Goal: Transaction & Acquisition: Book appointment/travel/reservation

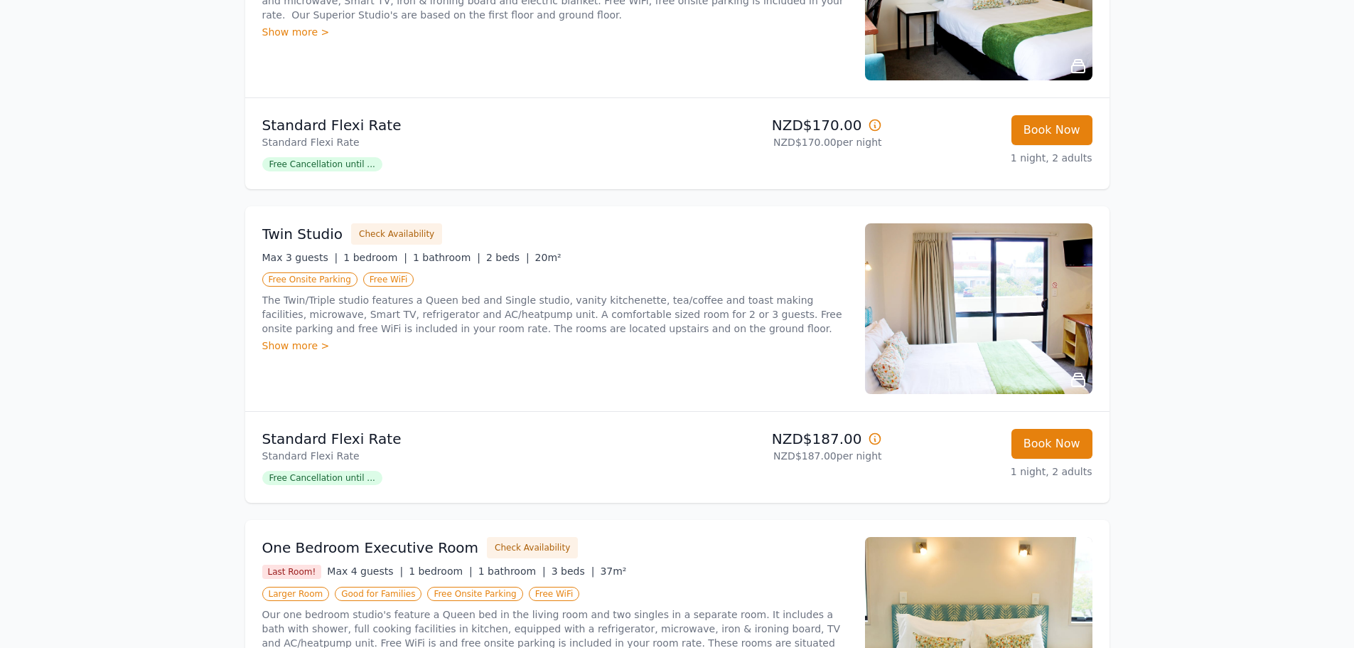
scroll to position [711, 0]
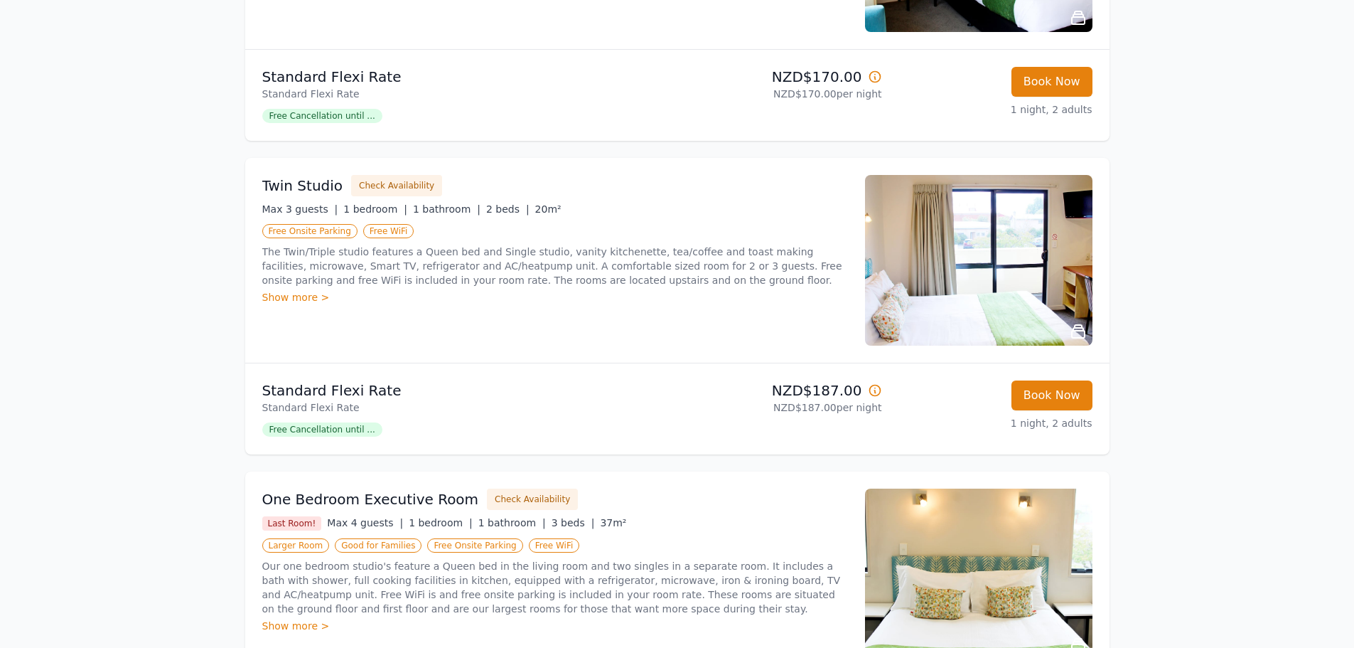
click at [353, 116] on span "Free Cancellation until ..." at bounding box center [322, 116] width 120 height 14
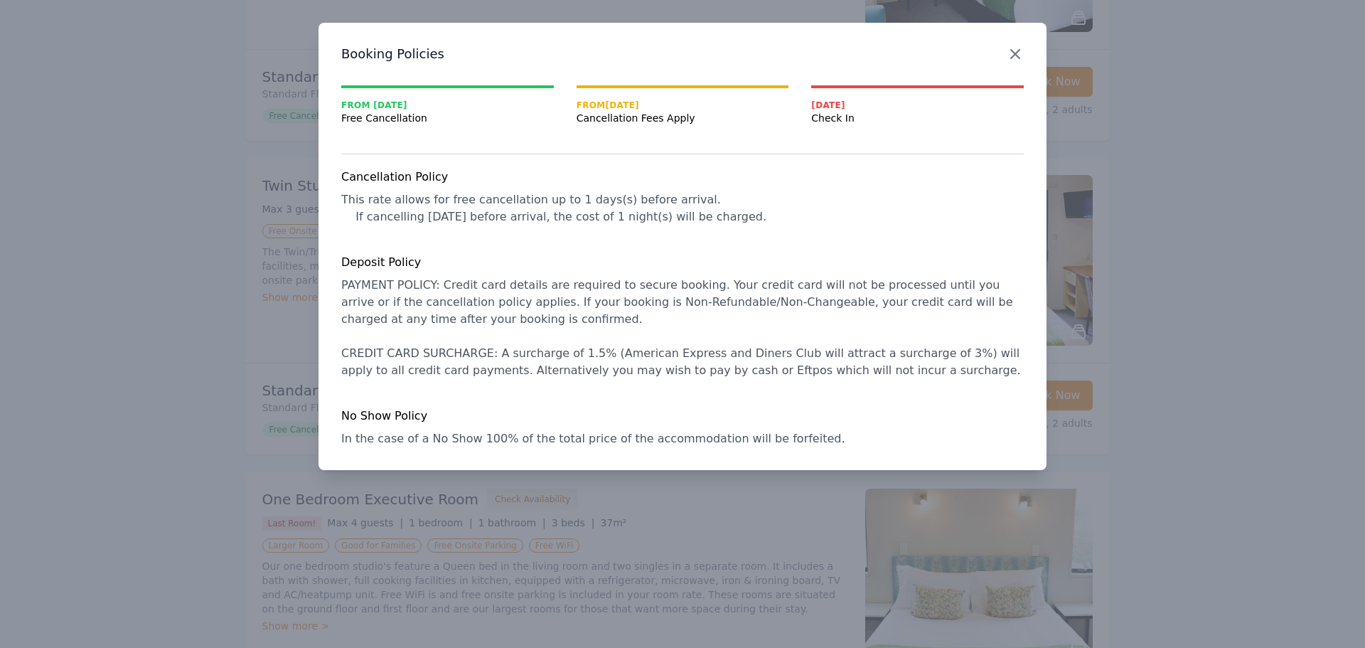
click at [1018, 56] on icon "button" at bounding box center [1015, 54] width 9 height 9
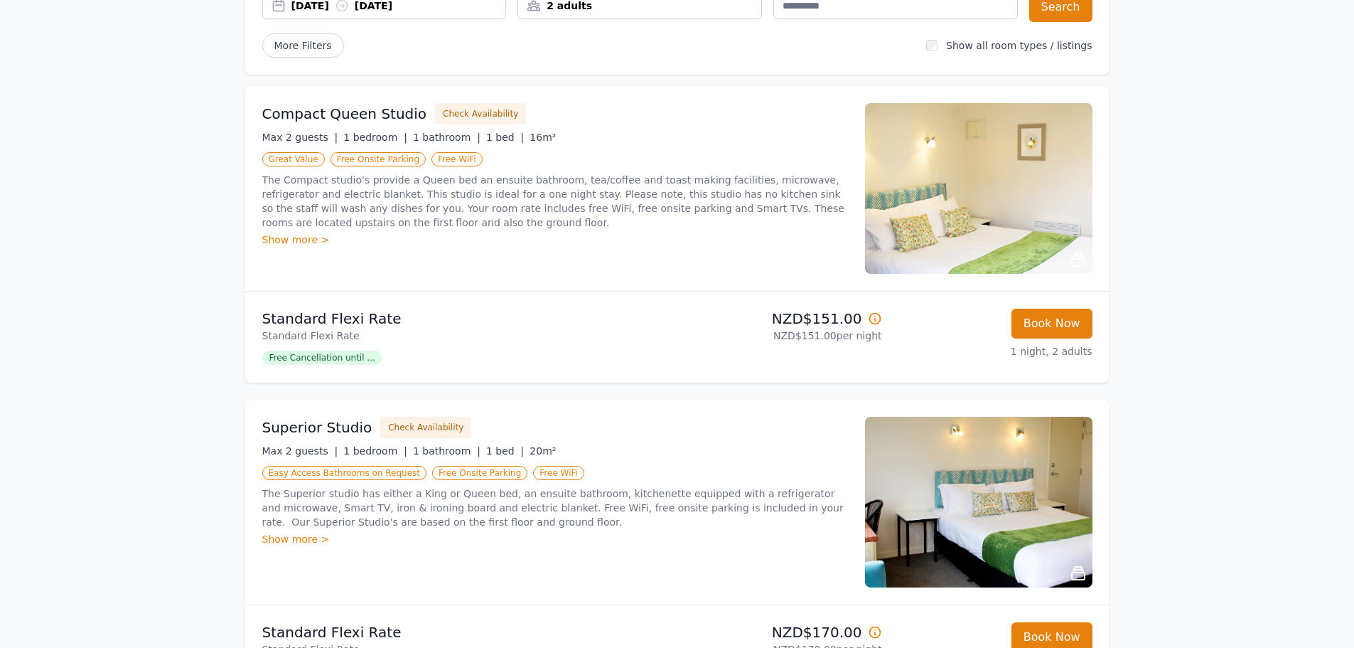
scroll to position [0, 0]
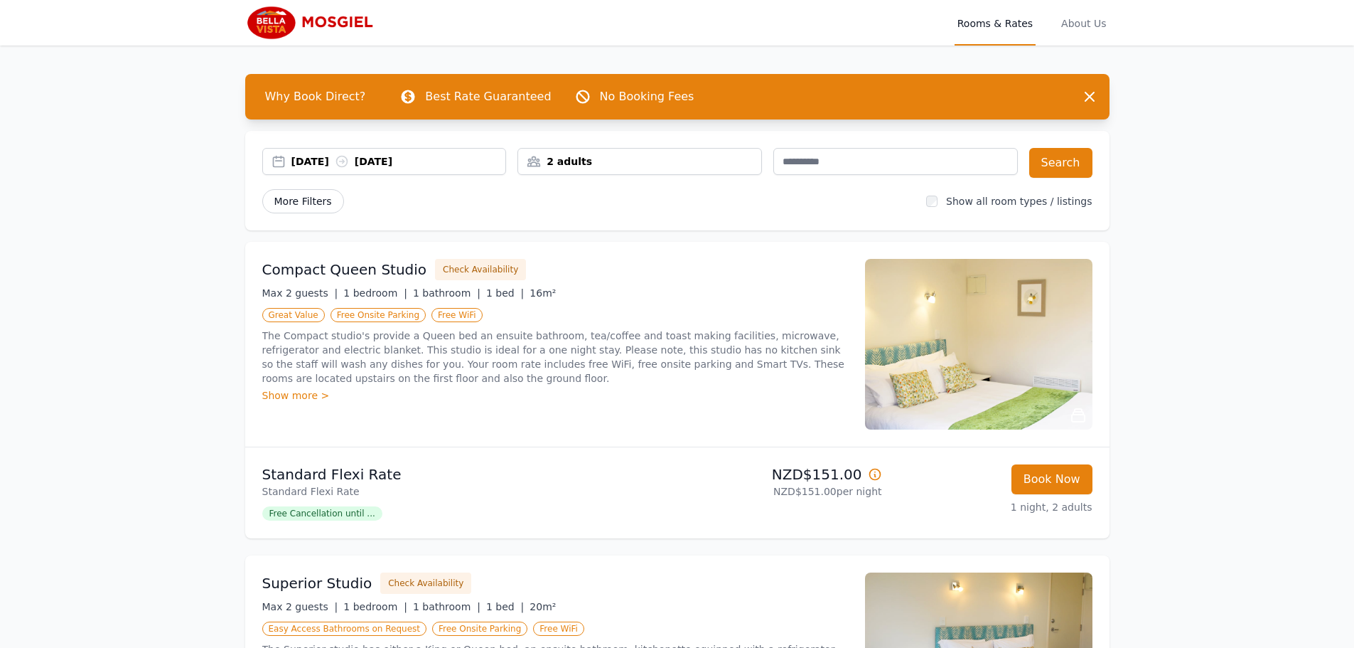
click at [312, 198] on span "More Filters" at bounding box center [303, 201] width 82 height 24
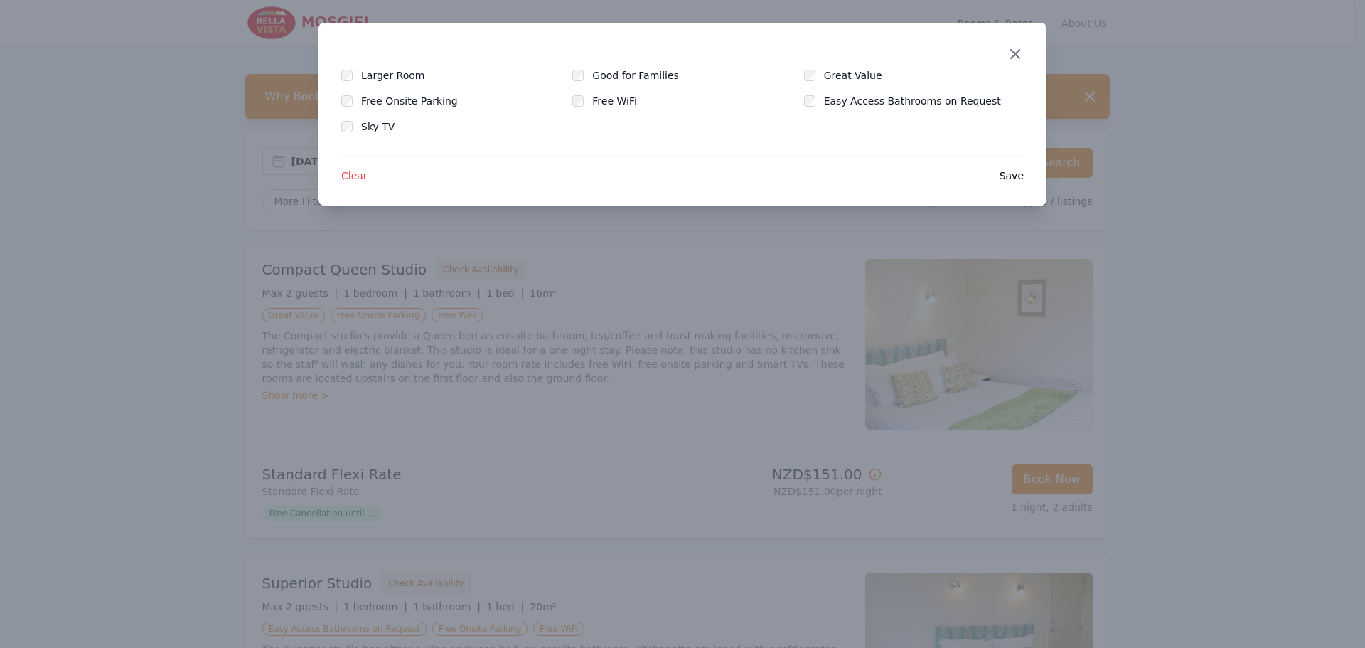
click at [1015, 53] on icon "button" at bounding box center [1015, 53] width 17 height 17
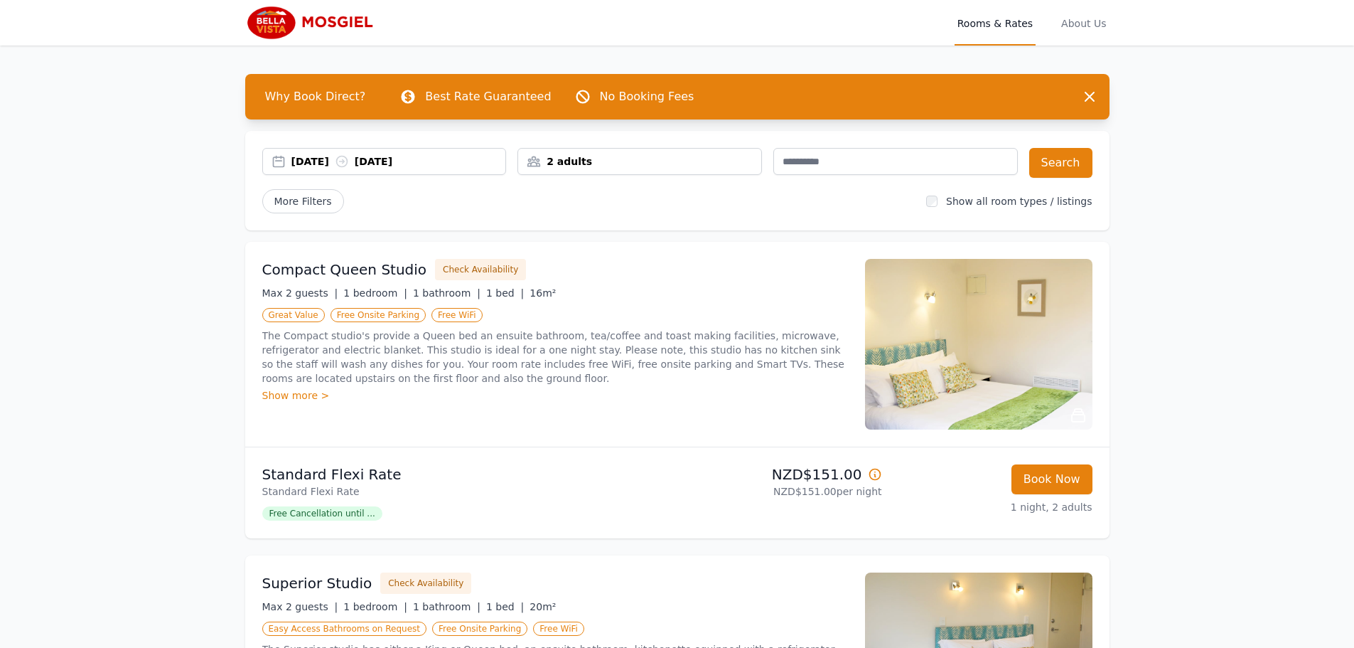
click at [579, 168] on div "2 adults" at bounding box center [639, 161] width 243 height 14
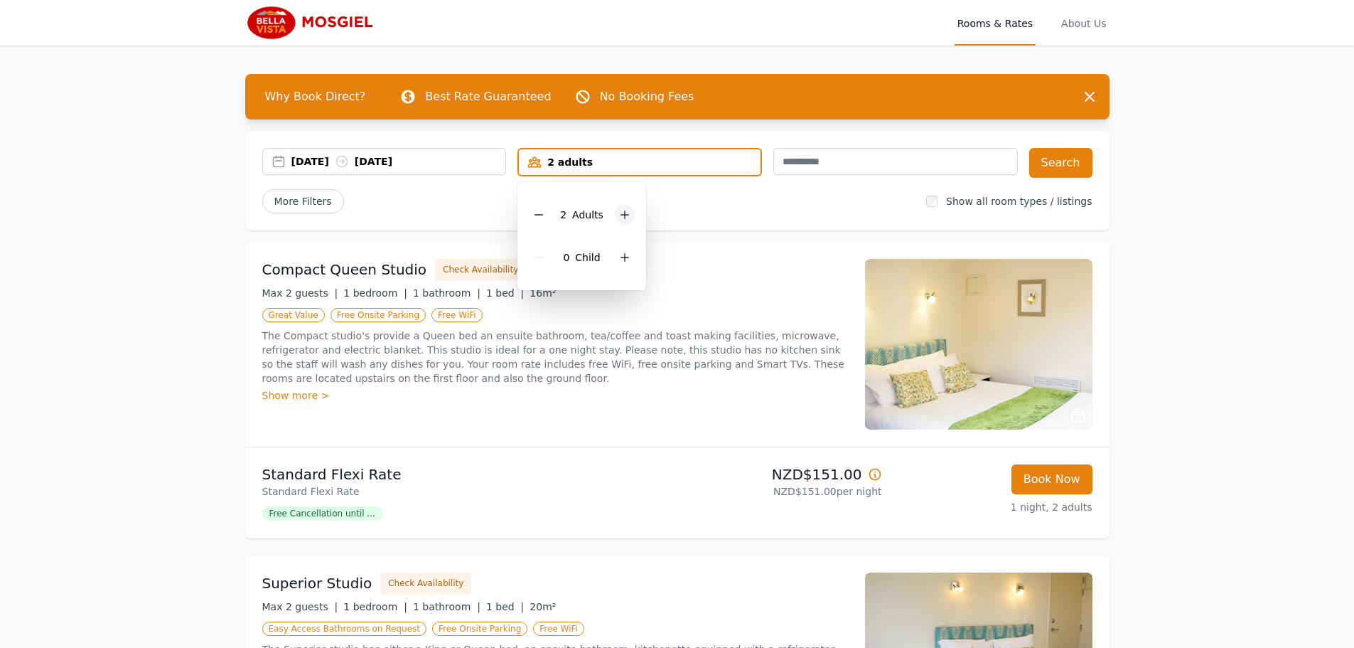
click at [623, 215] on icon at bounding box center [624, 214] width 11 height 11
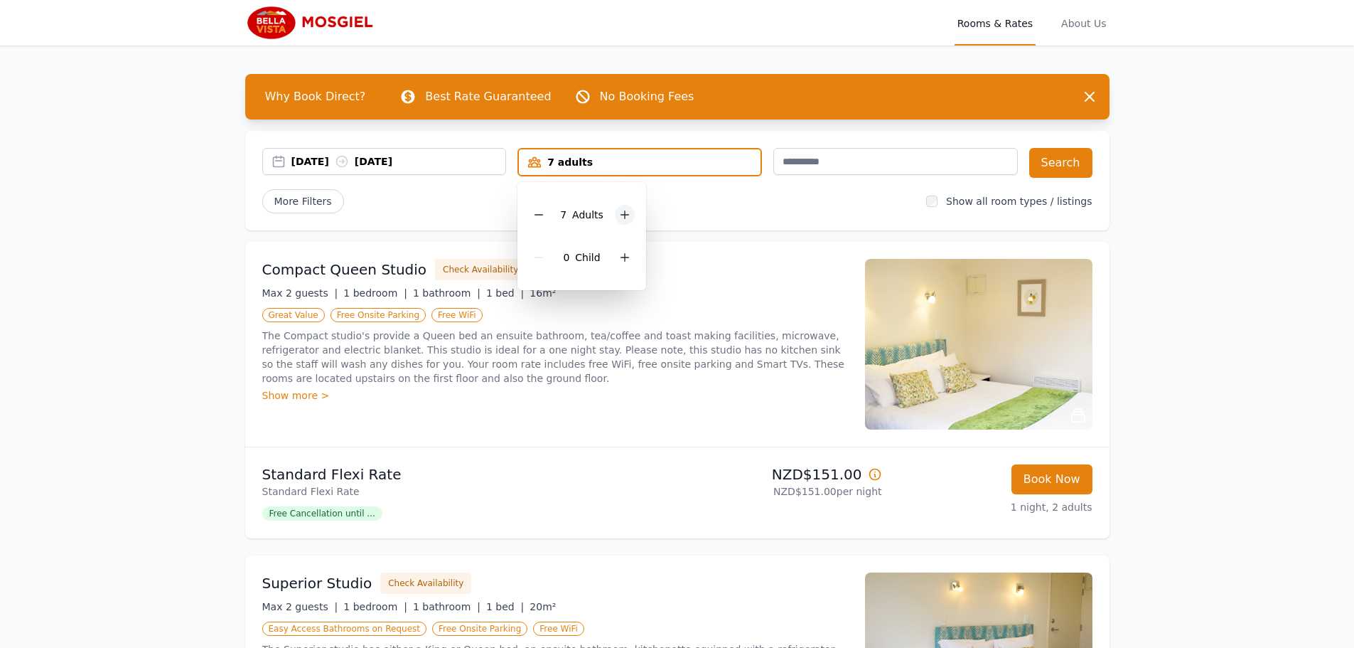
click at [623, 215] on icon at bounding box center [624, 214] width 11 height 11
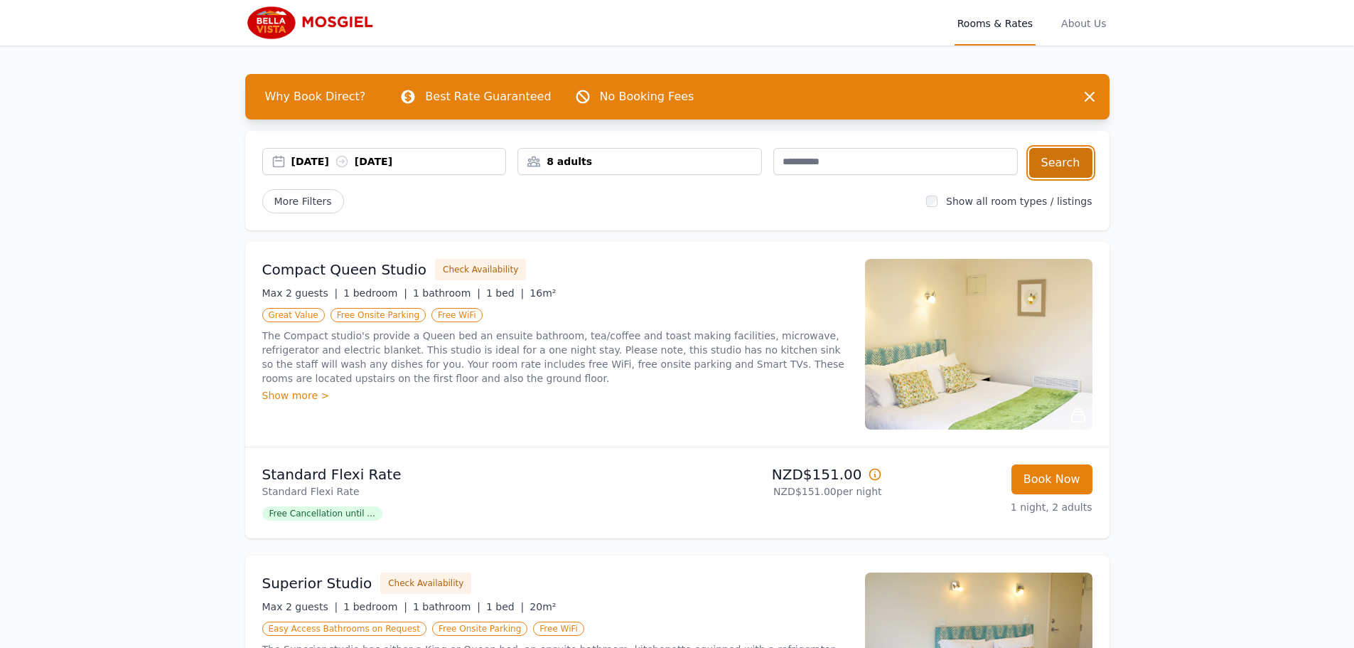
click at [1050, 161] on button "Search" at bounding box center [1060, 163] width 63 height 30
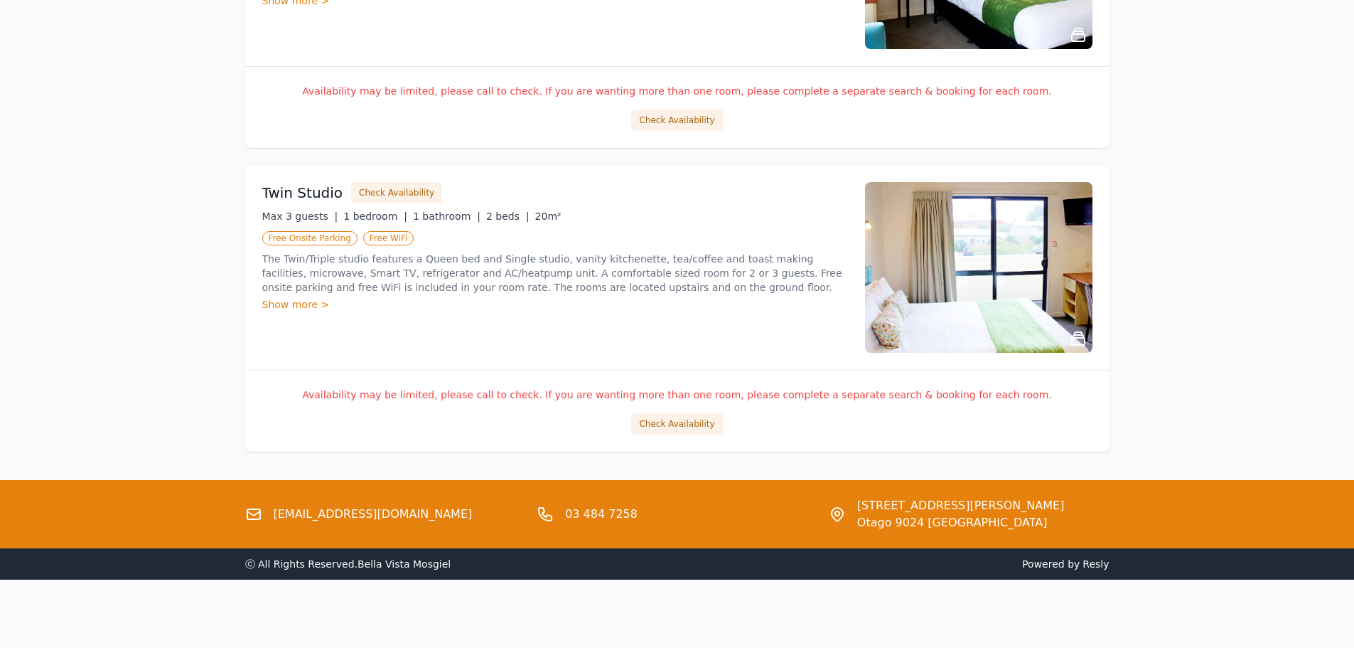
scroll to position [680, 0]
